Goal: Task Accomplishment & Management: Manage account settings

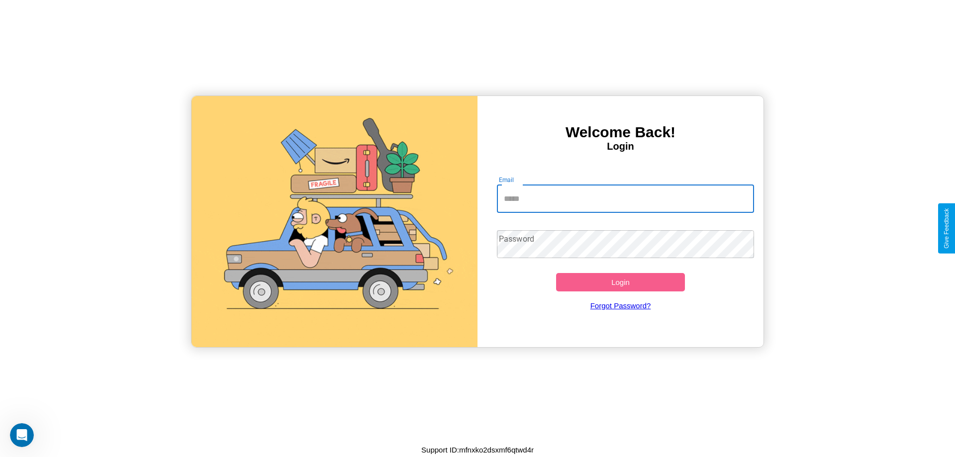
click at [625, 198] on input "Email" at bounding box center [626, 199] width 258 height 28
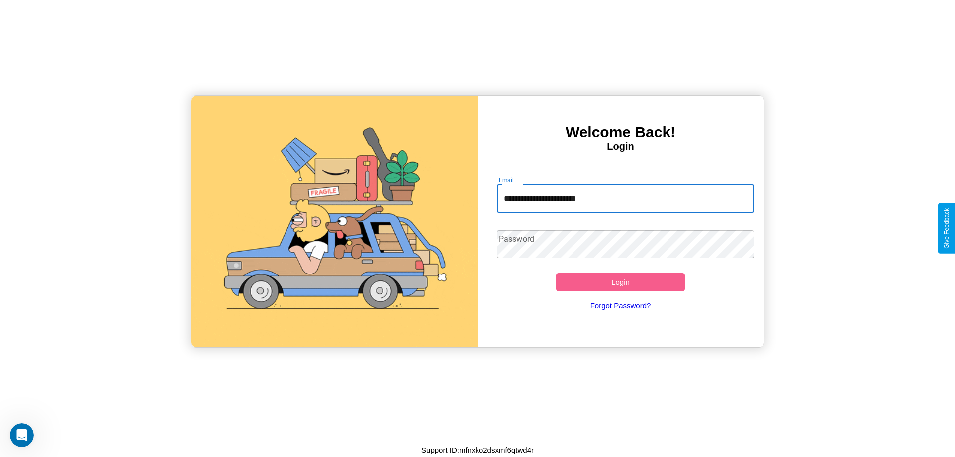
type input "**********"
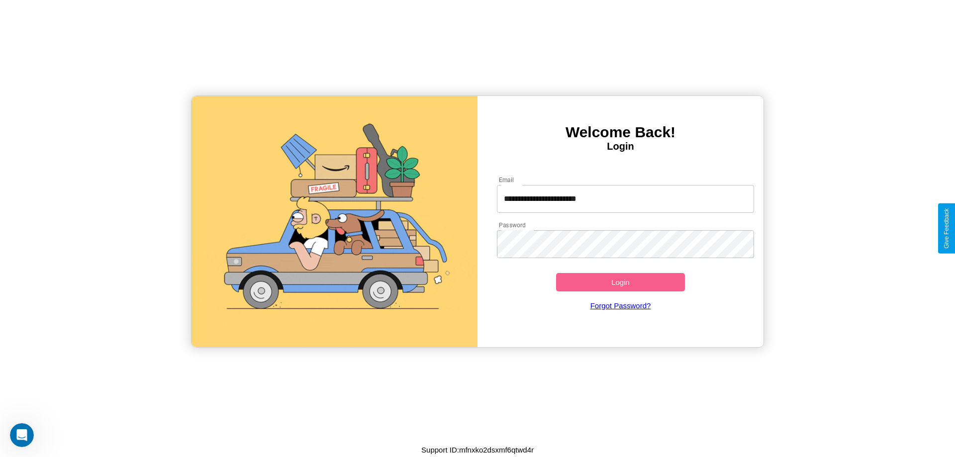
click at [620, 282] on button "Login" at bounding box center [620, 282] width 129 height 18
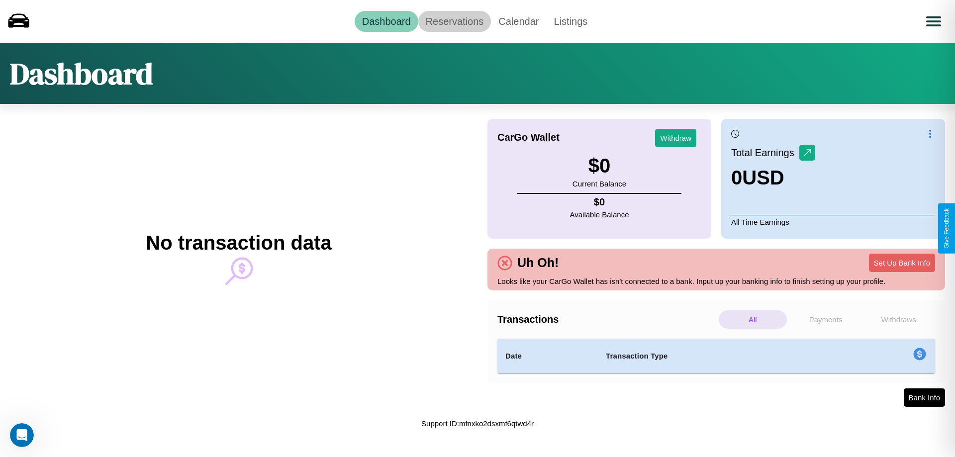
click at [454, 21] on link "Reservations" at bounding box center [454, 21] width 73 height 21
